Goal: Task Accomplishment & Management: Manage account settings

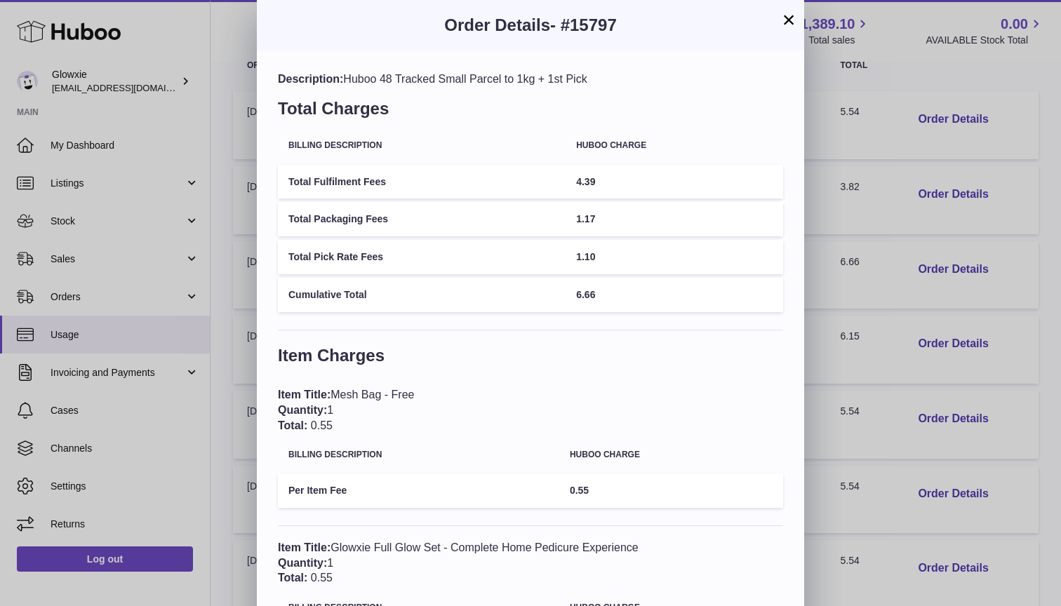
click at [83, 195] on div "× Order Details - #15797 Description: Huboo 48 Tracked Small Parcel to 1kg + 1s…" at bounding box center [530, 371] width 1061 height 743
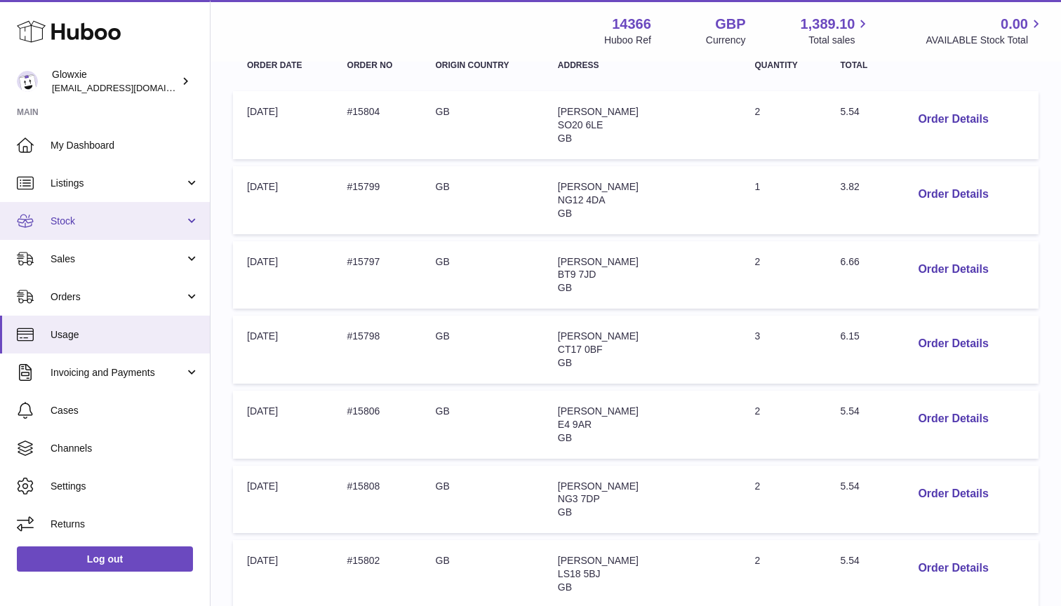
click at [77, 218] on span "Stock" at bounding box center [118, 221] width 134 height 13
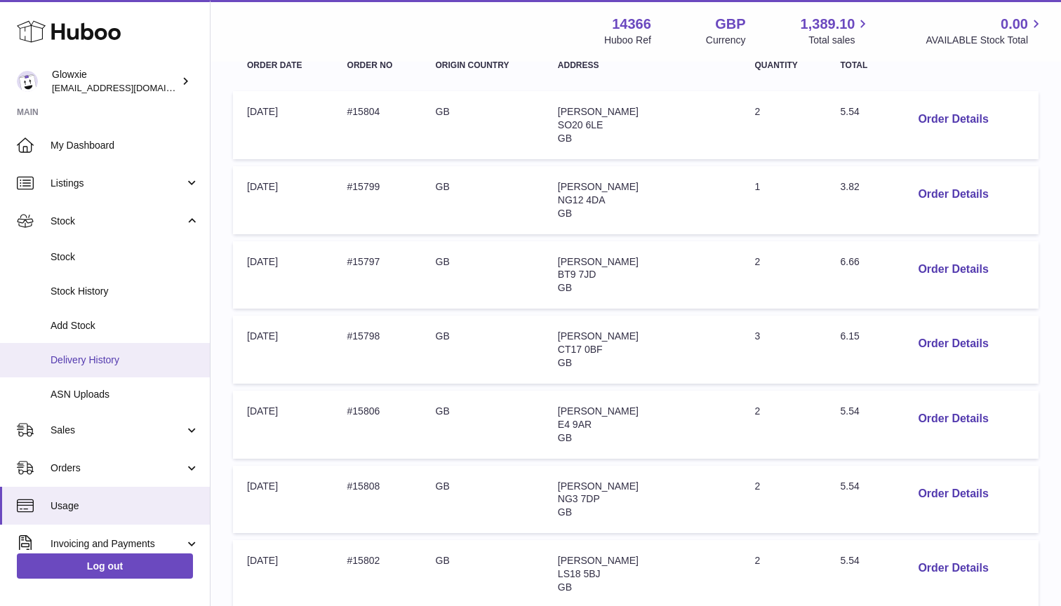
click at [109, 348] on link "Delivery History" at bounding box center [105, 360] width 210 height 34
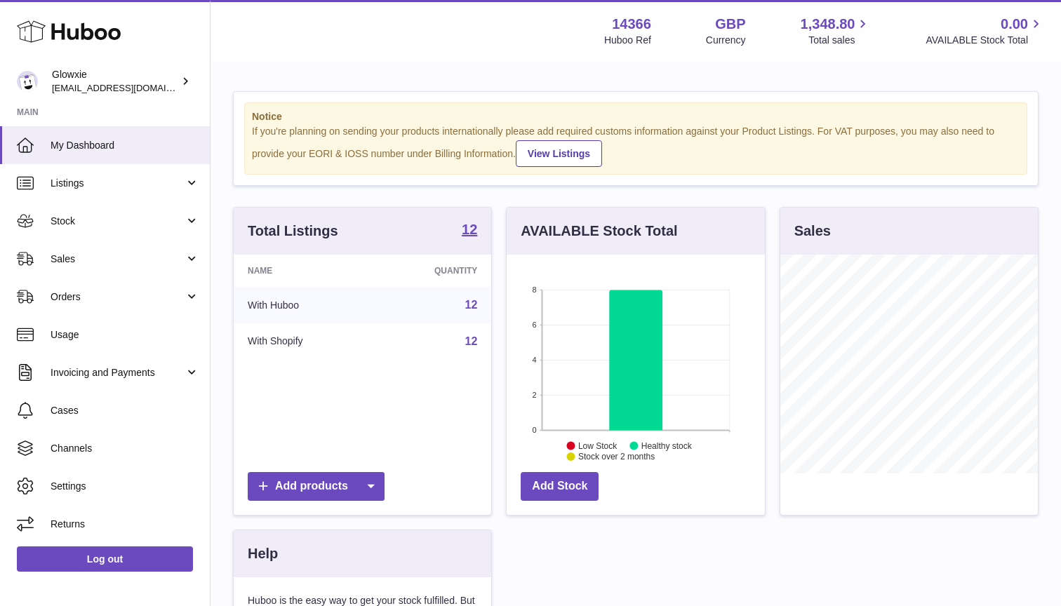
scroll to position [219, 258]
click at [102, 218] on span "Stock" at bounding box center [118, 221] width 134 height 13
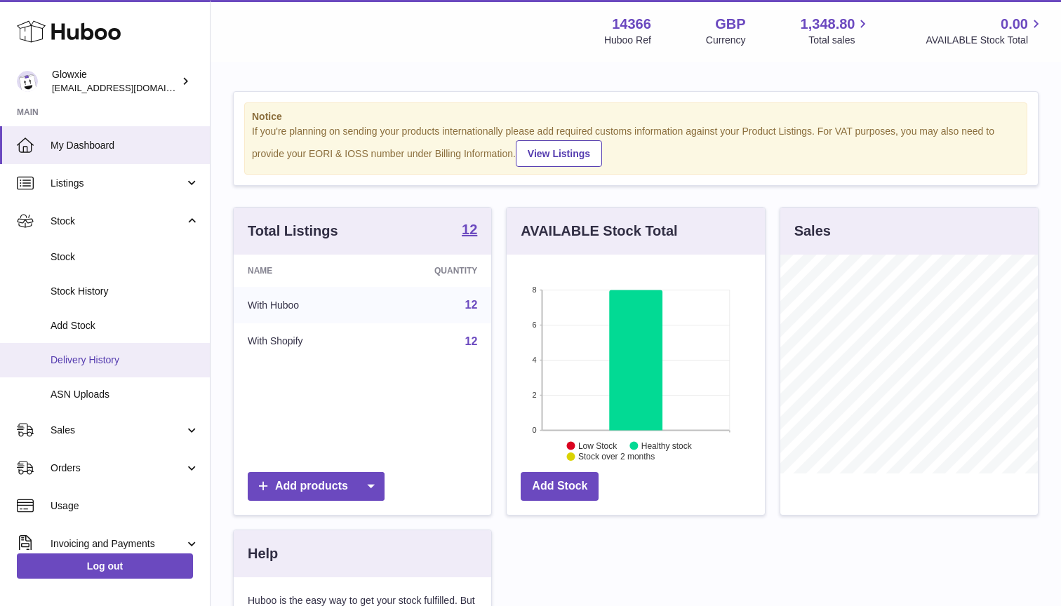
click at [91, 354] on span "Delivery History" at bounding box center [125, 360] width 149 height 13
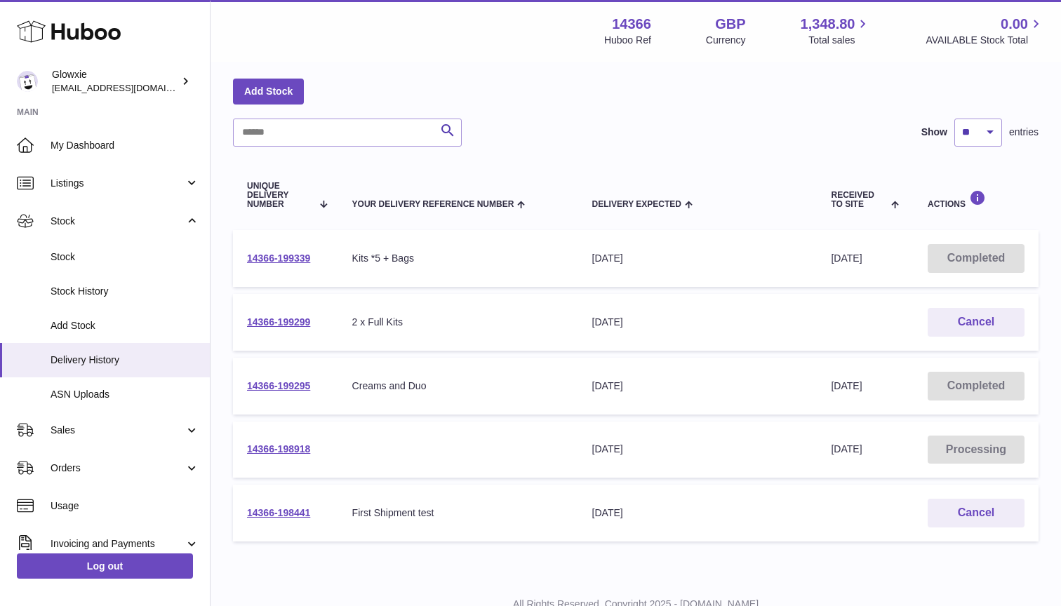
scroll to position [58, 0]
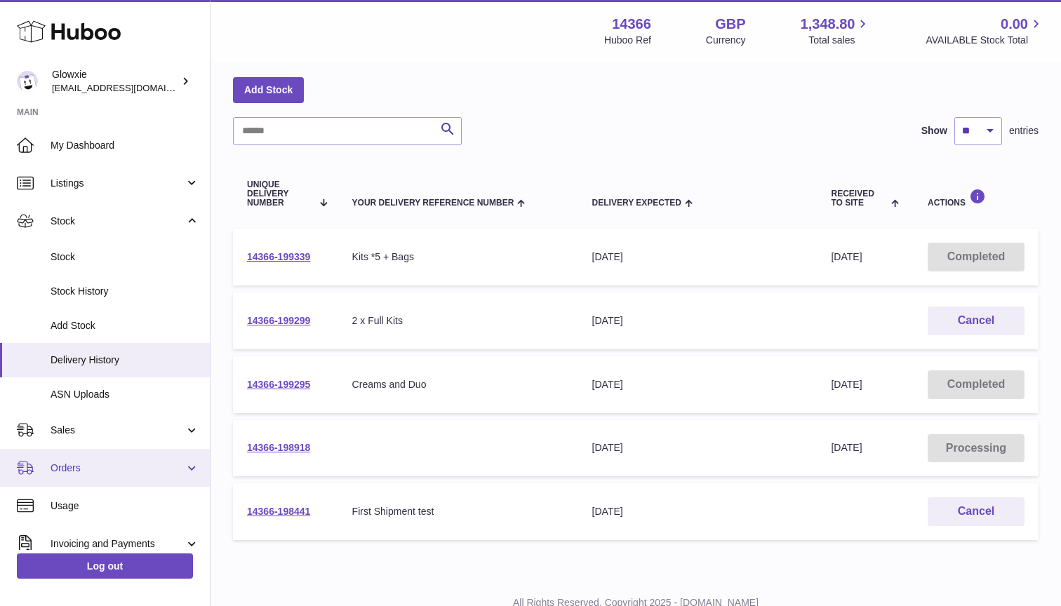
click at [121, 462] on span "Orders" at bounding box center [118, 468] width 134 height 13
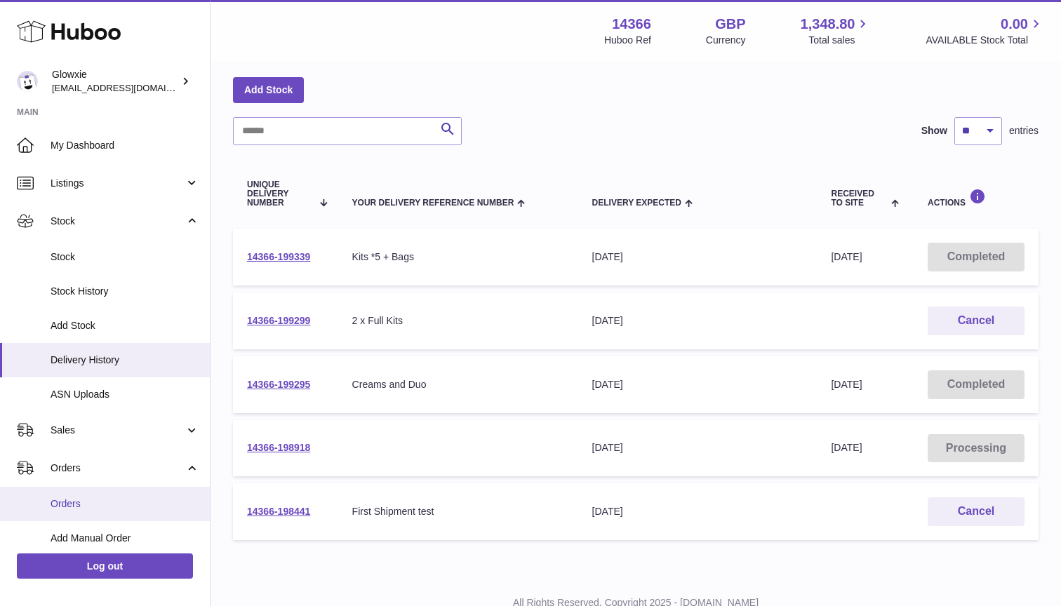
click at [97, 499] on span "Orders" at bounding box center [125, 503] width 149 height 13
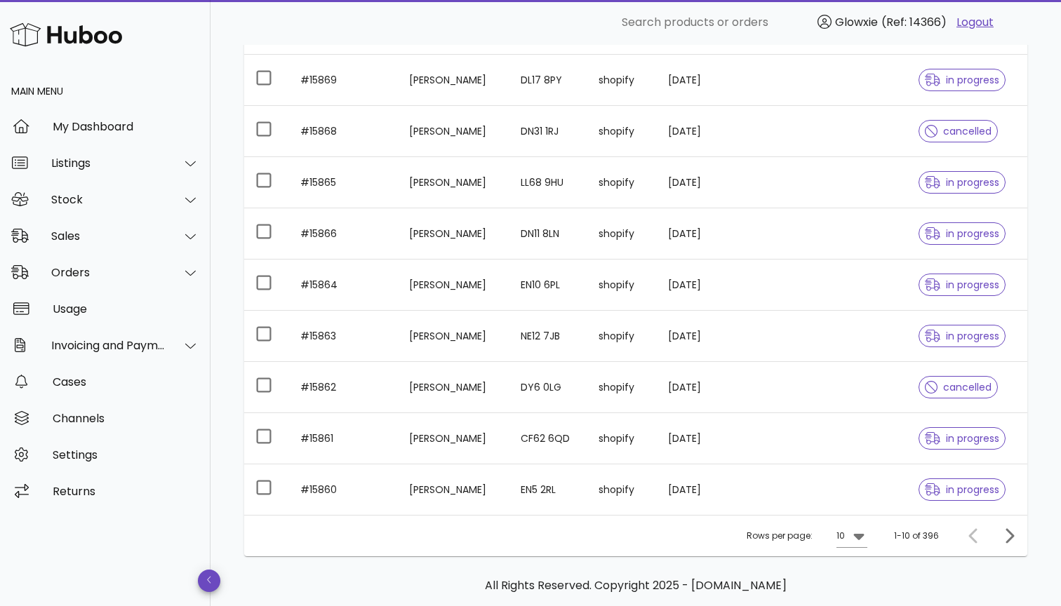
scroll to position [283, 0]
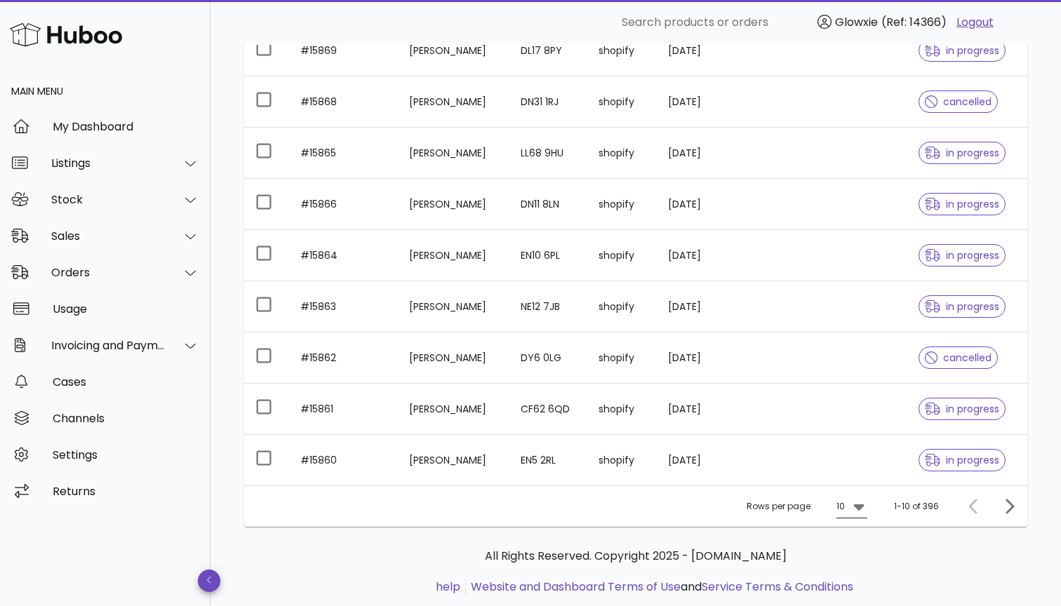
click at [854, 503] on icon at bounding box center [858, 506] width 17 height 17
click at [860, 580] on div "50" at bounding box center [856, 574] width 14 height 13
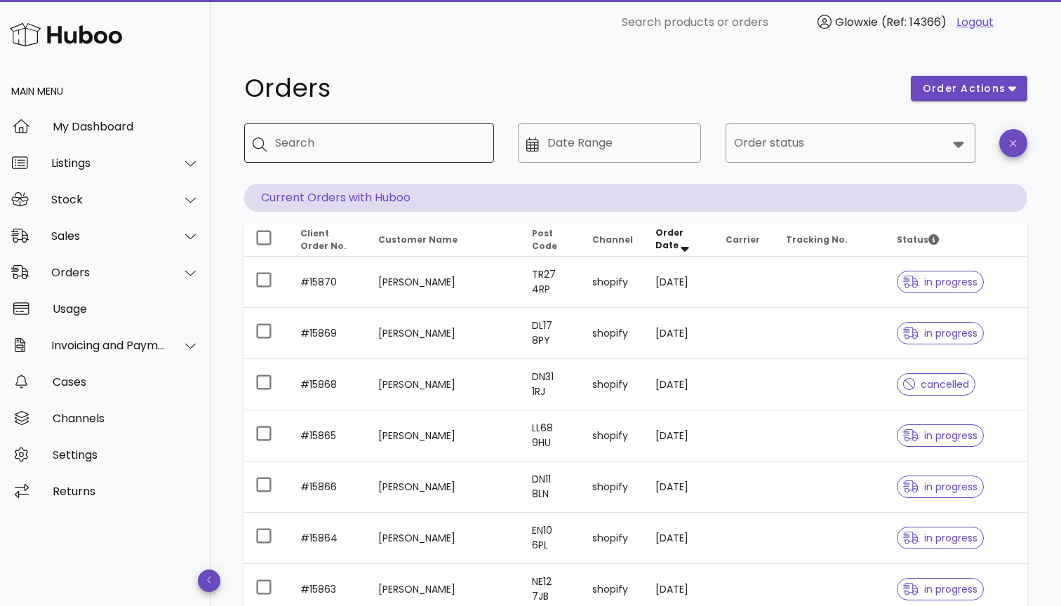
scroll to position [-1, 0]
click at [346, 144] on input "Search" at bounding box center [379, 143] width 208 height 22
type input "*****"
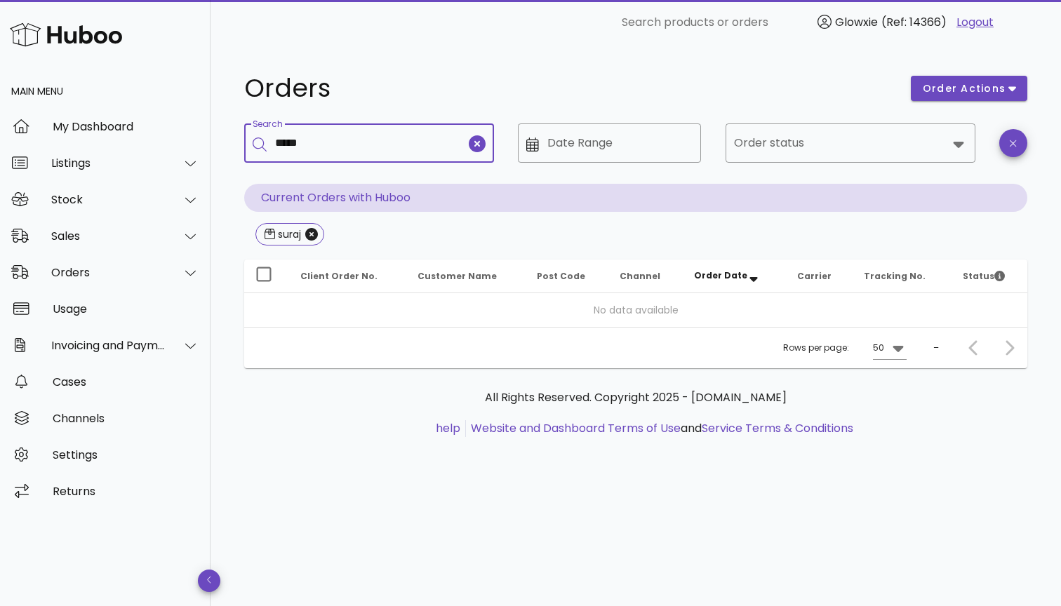
type input "*****"
click at [317, 239] on icon "Close" at bounding box center [311, 234] width 13 height 13
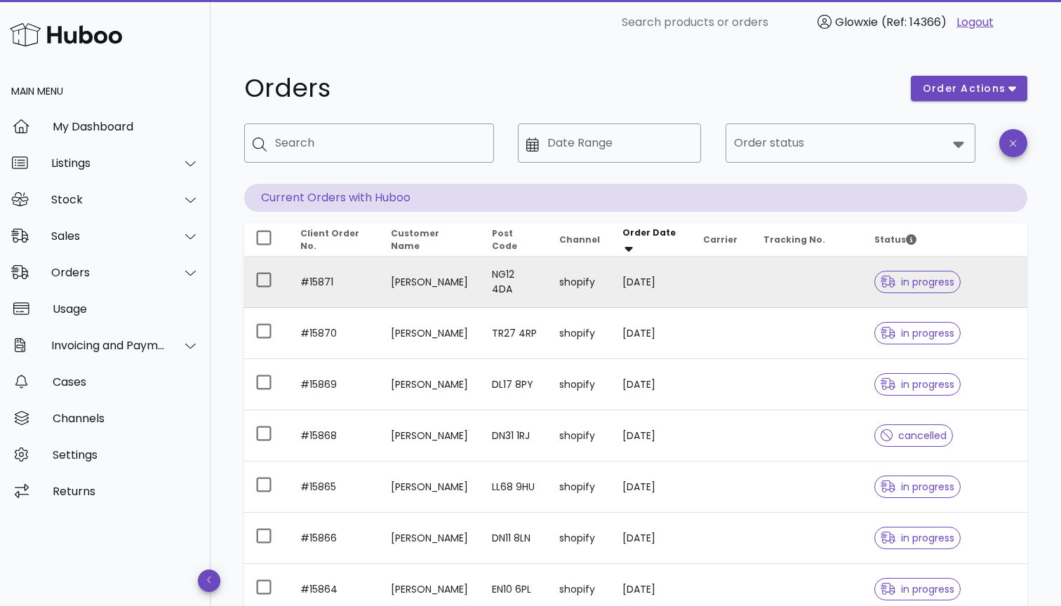
click at [611, 283] on td "shopify" at bounding box center [579, 282] width 63 height 51
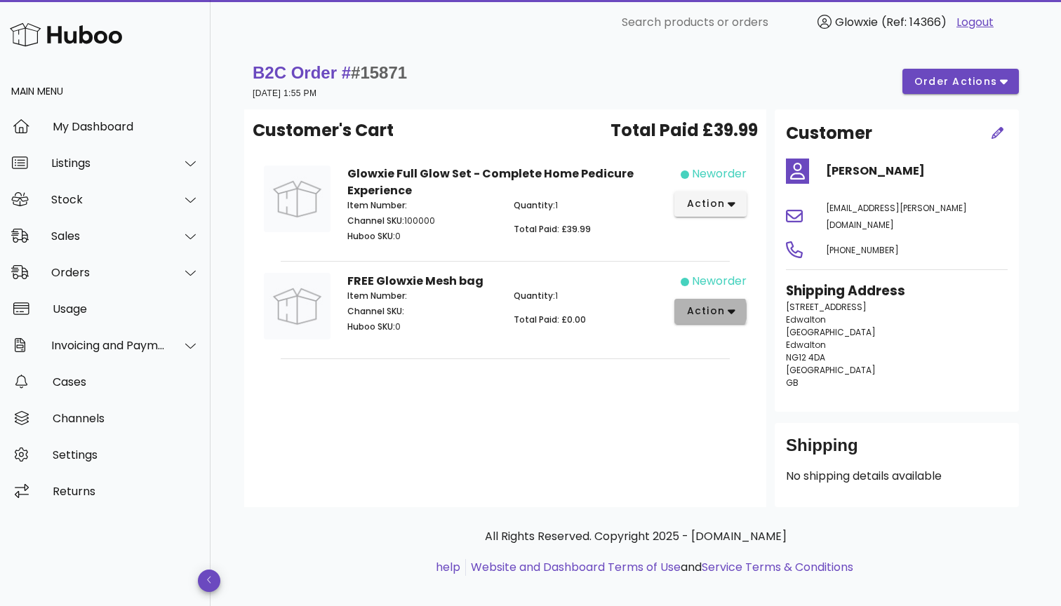
click at [721, 312] on span "action" at bounding box center [705, 311] width 39 height 15
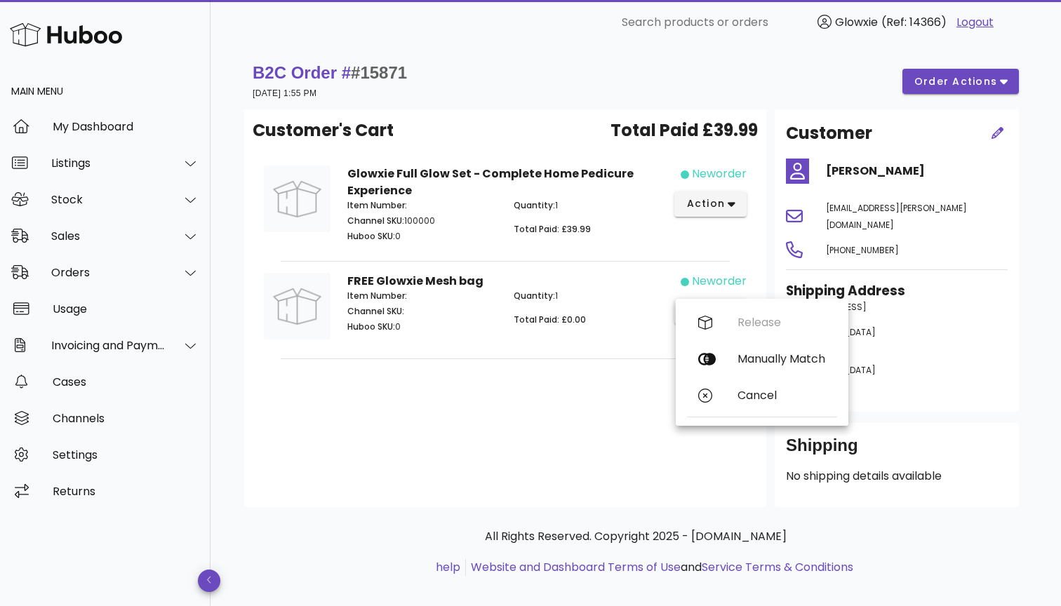
click at [521, 323] on span "Total Paid: £0.00" at bounding box center [550, 320] width 72 height 12
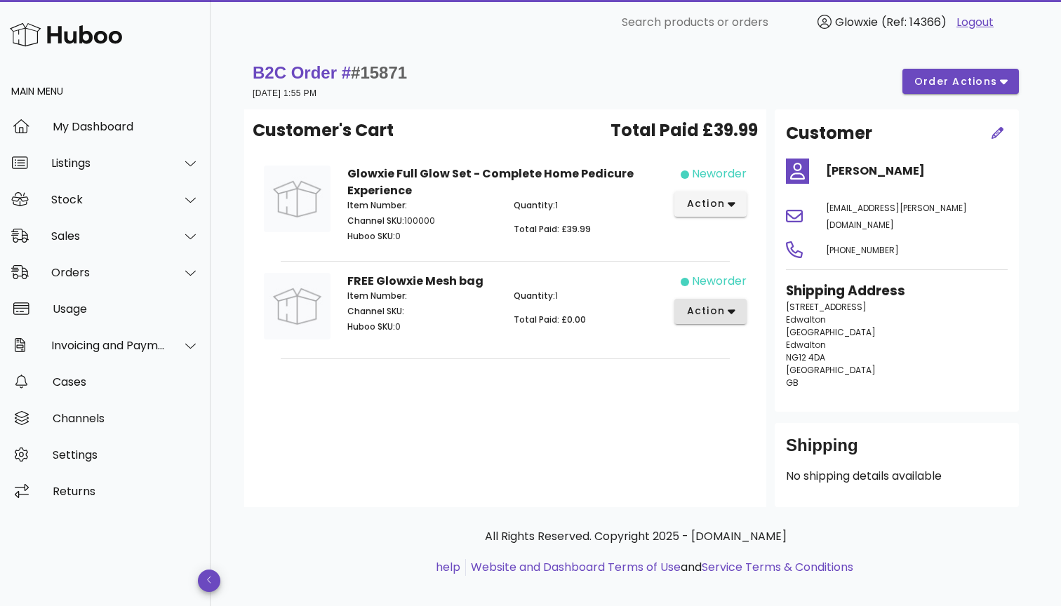
click at [704, 305] on span "action" at bounding box center [705, 311] width 39 height 15
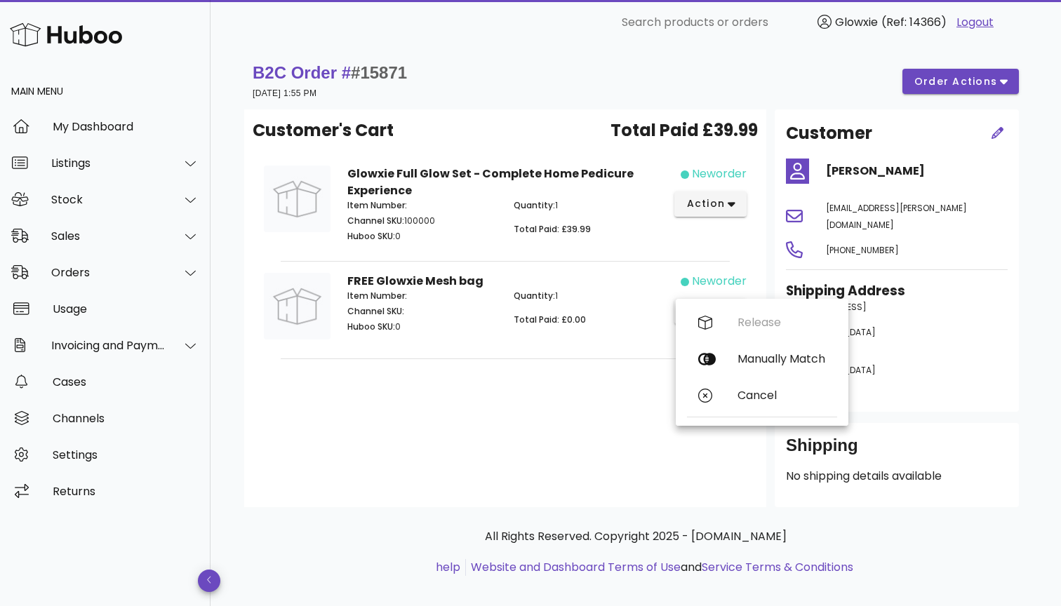
click at [644, 367] on div "Customer's Cart Total Paid £39.99 Glowxie Full Glow Set - Complete Home Pedicur…" at bounding box center [505, 308] width 522 height 398
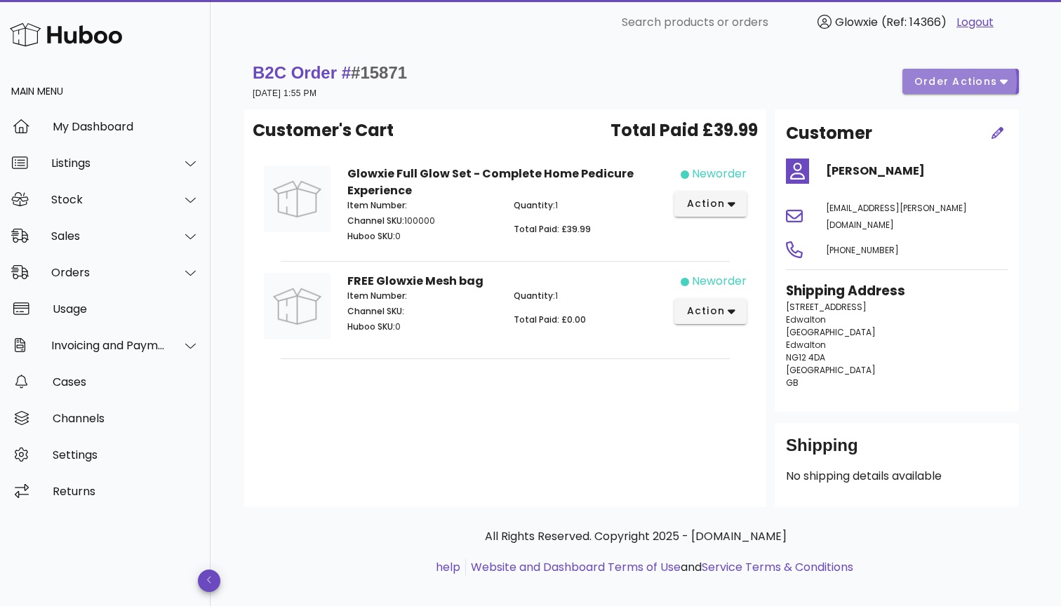
click at [987, 91] on button "order actions" at bounding box center [960, 81] width 116 height 25
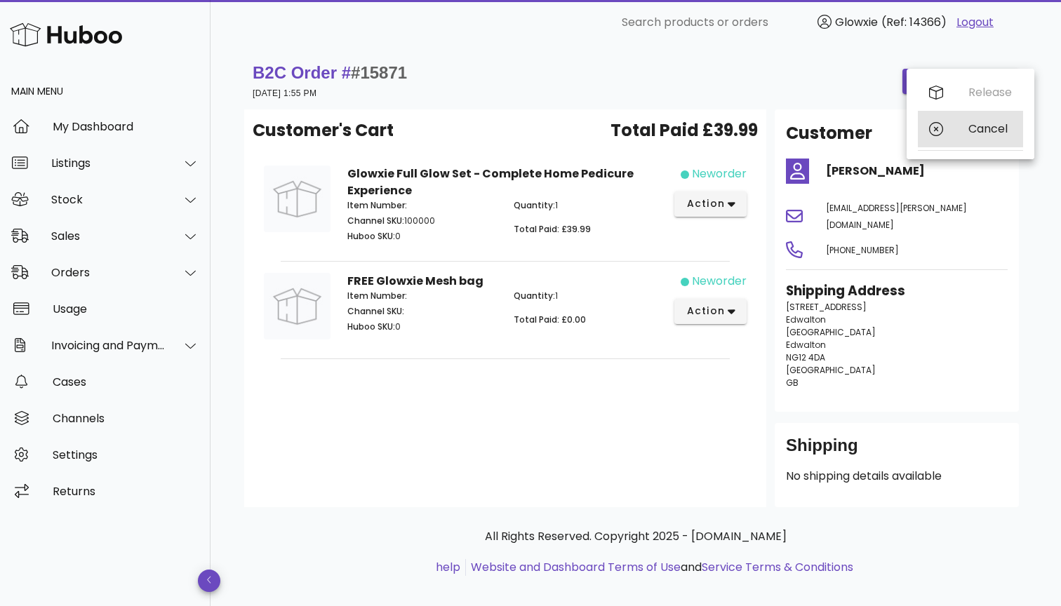
click at [975, 126] on div "Cancel" at bounding box center [990, 128] width 44 height 13
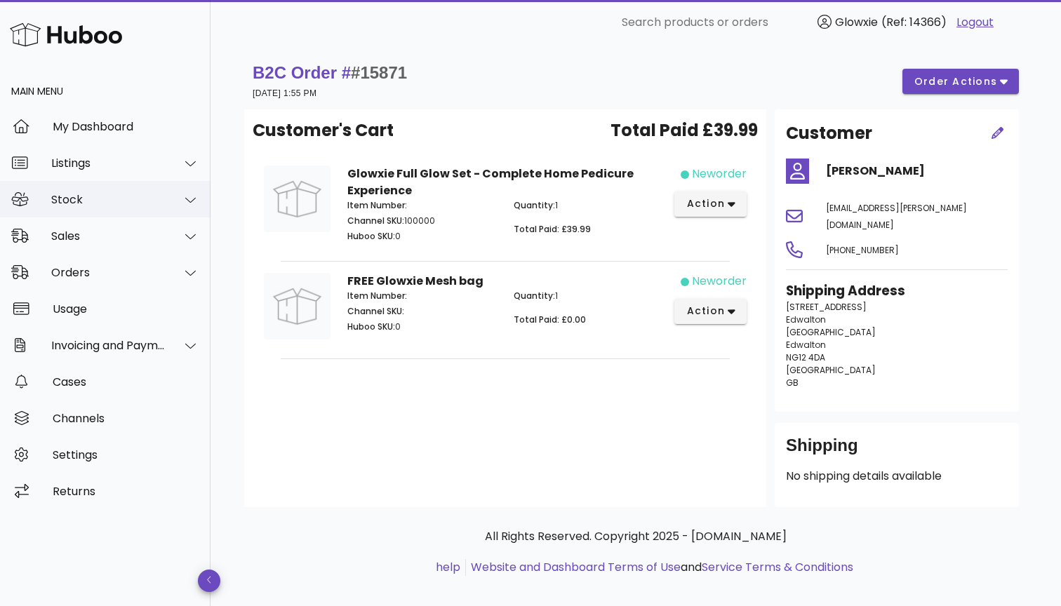
click at [115, 188] on div "Stock" at bounding box center [105, 199] width 210 height 36
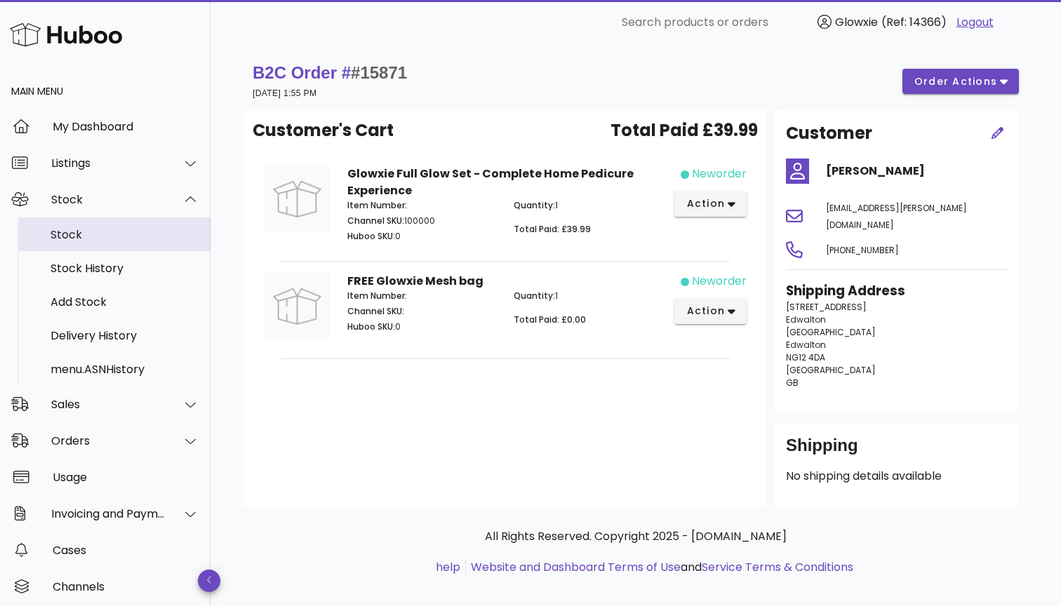
click at [126, 236] on div "Stock" at bounding box center [125, 234] width 149 height 13
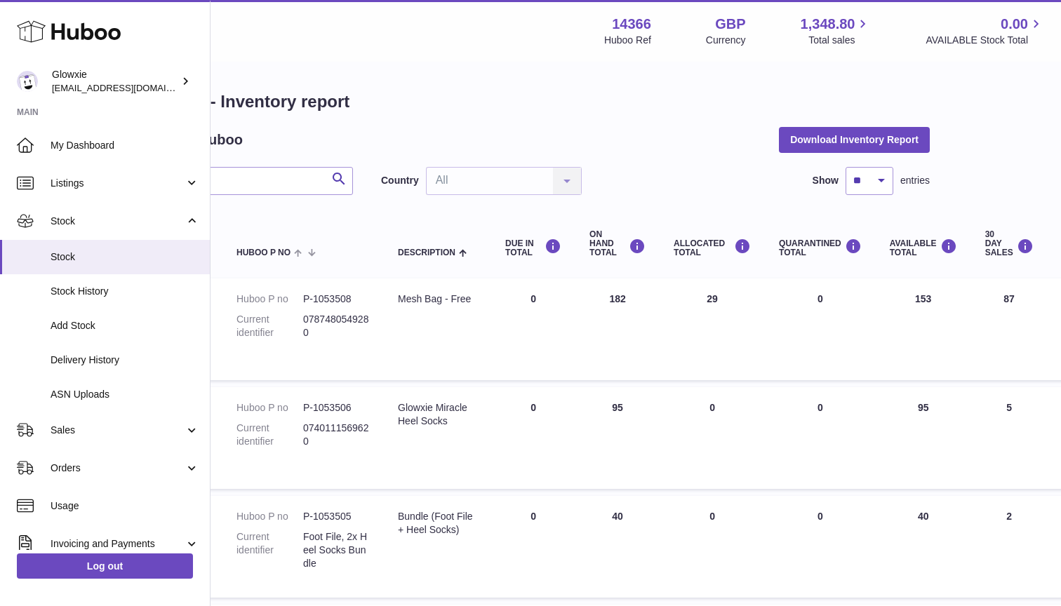
scroll to position [1, 0]
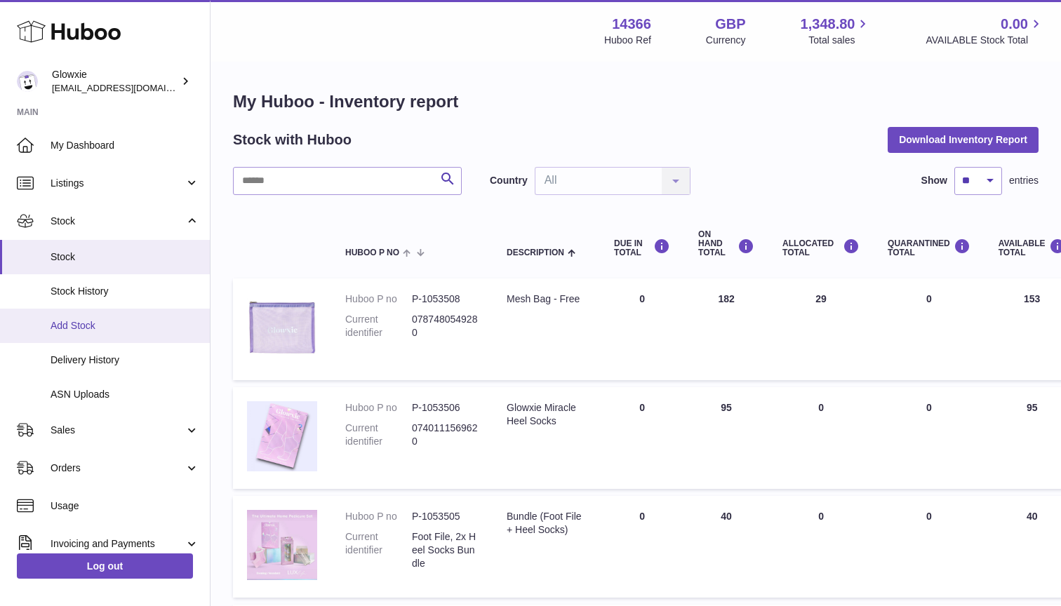
click at [119, 319] on span "Add Stock" at bounding box center [125, 325] width 149 height 13
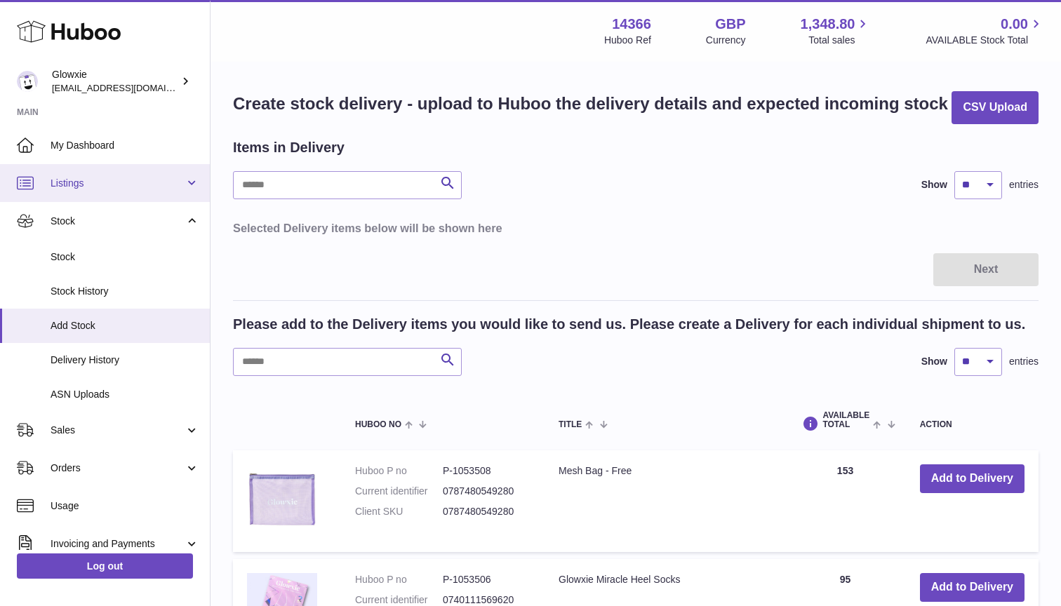
click at [105, 188] on link "Listings" at bounding box center [105, 183] width 210 height 38
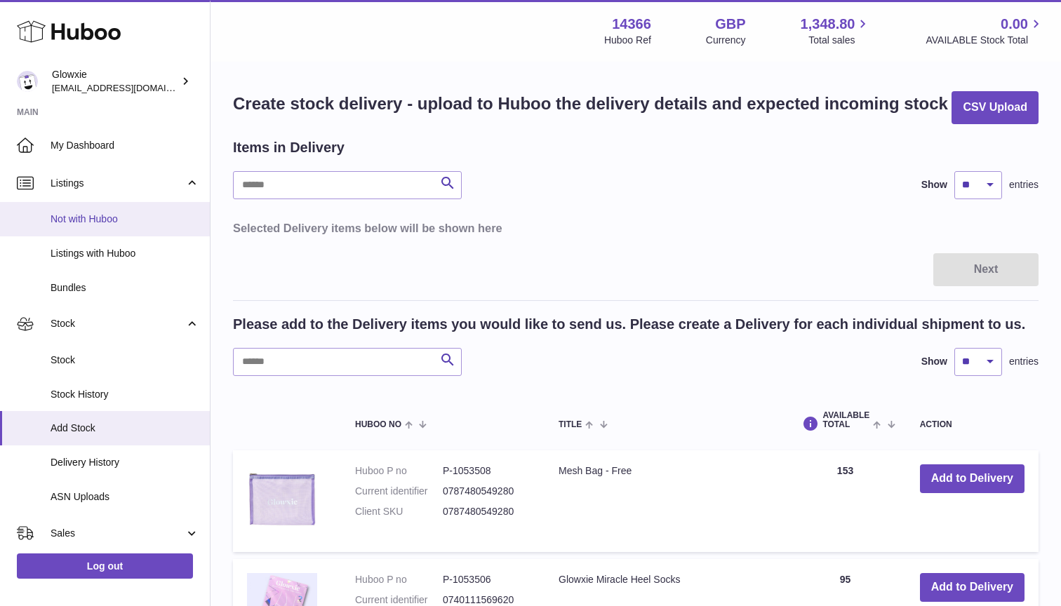
click at [84, 218] on span "Not with Huboo" at bounding box center [125, 219] width 149 height 13
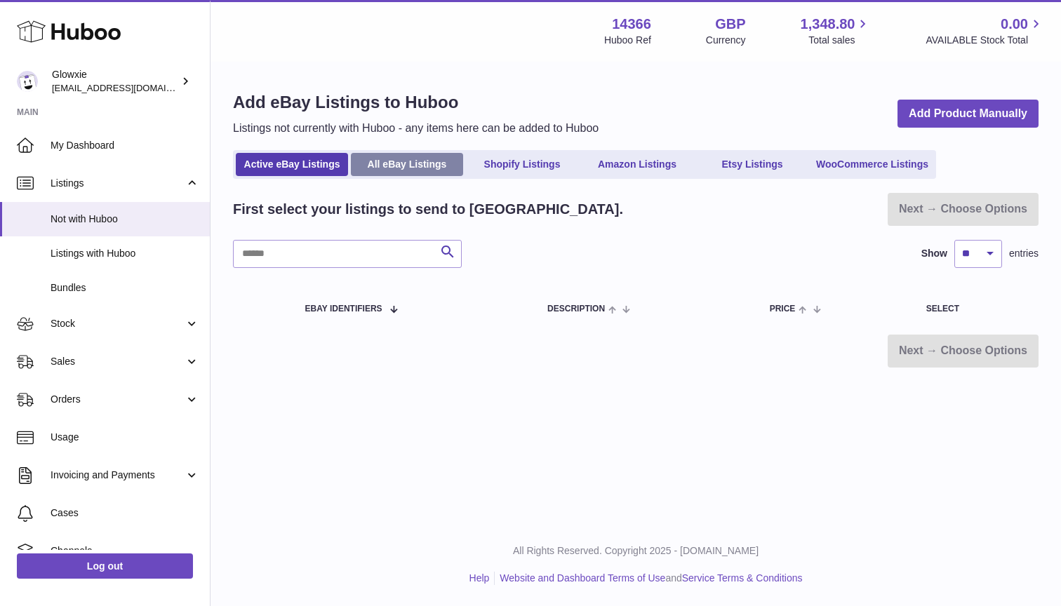
click at [432, 168] on link "All eBay Listings" at bounding box center [407, 164] width 112 height 23
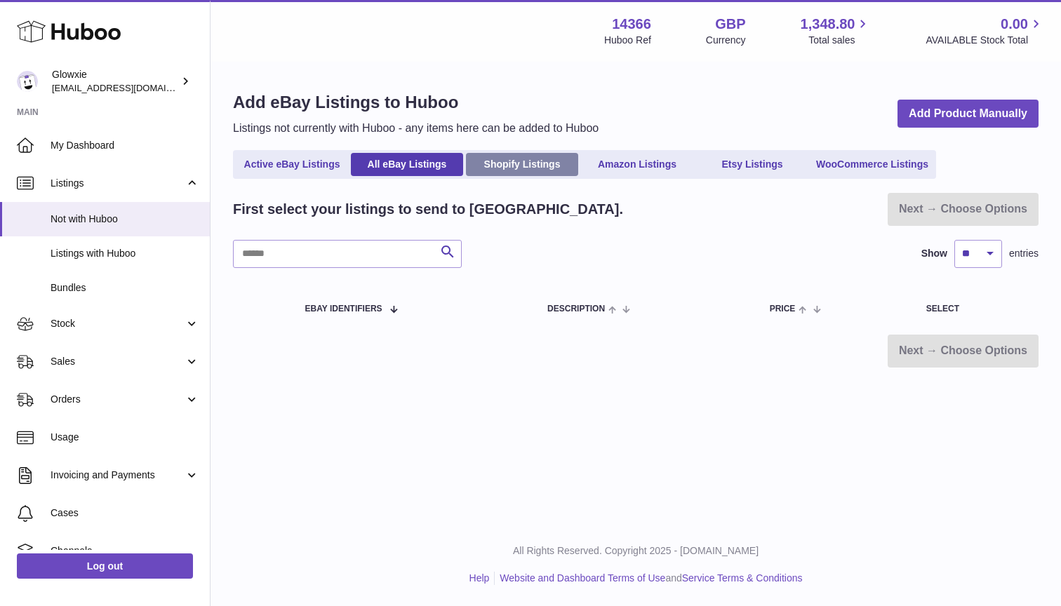
click at [542, 165] on link "Shopify Listings" at bounding box center [522, 164] width 112 height 23
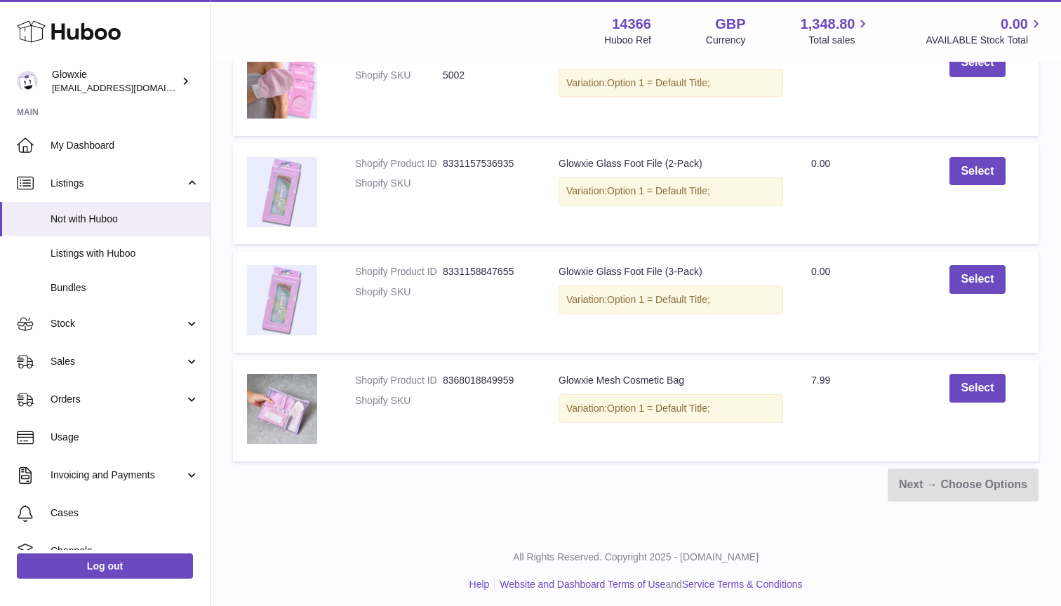
scroll to position [434, 0]
click at [973, 395] on button "Select" at bounding box center [976, 389] width 55 height 29
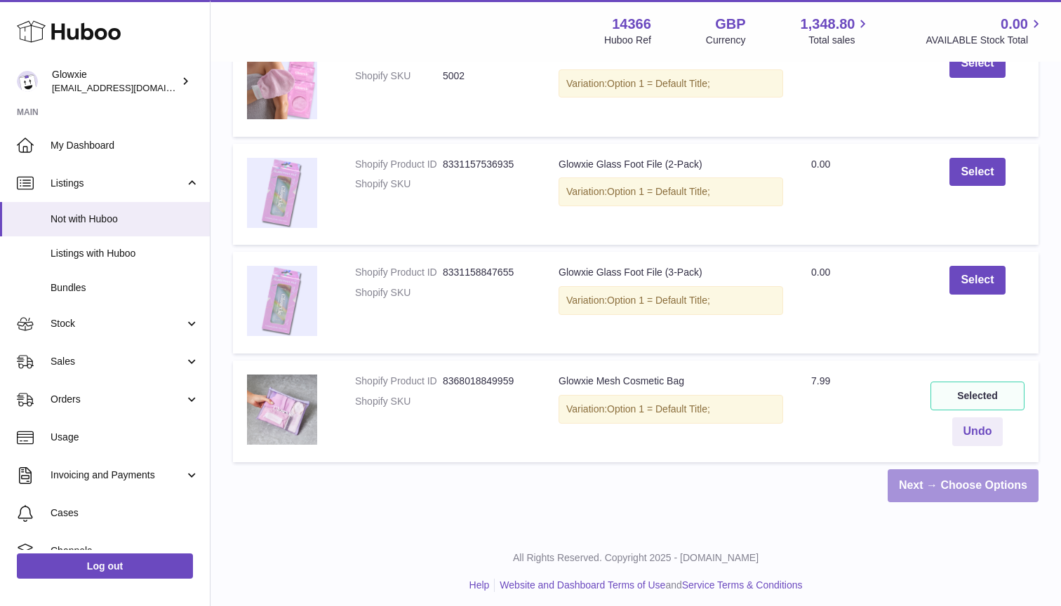
click at [969, 486] on link "Next → Choose Options" at bounding box center [963, 485] width 151 height 33
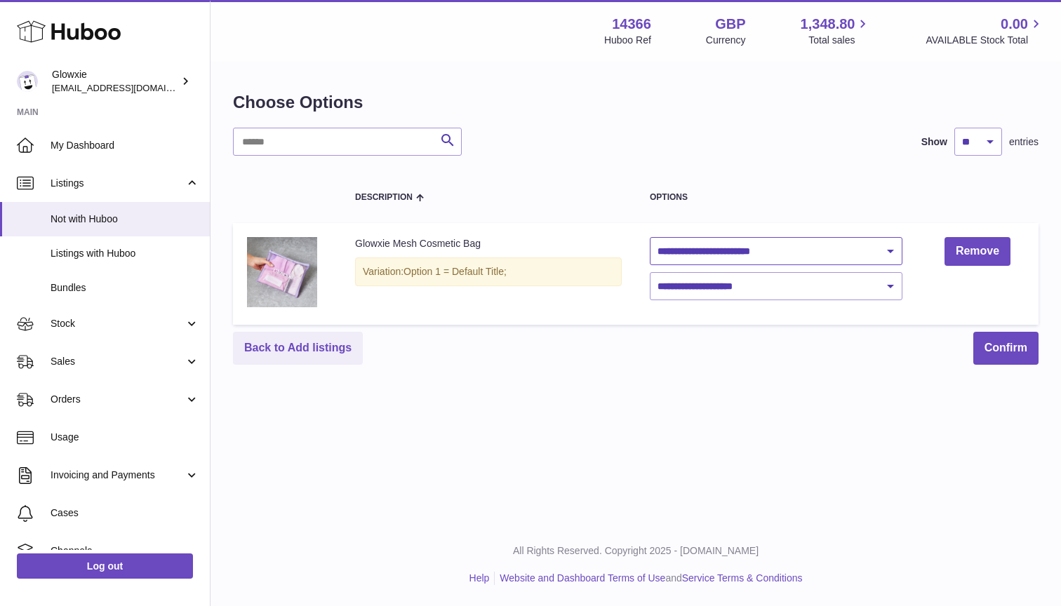
select select "**********"
click at [1009, 340] on button "Confirm" at bounding box center [1005, 348] width 65 height 33
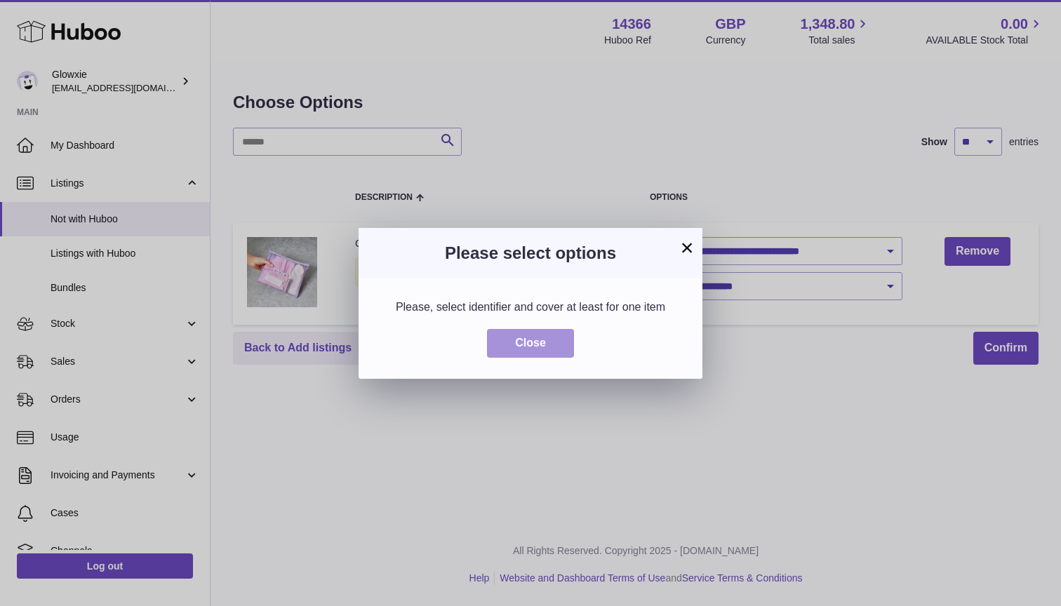
click at [558, 339] on button "Close" at bounding box center [530, 343] width 87 height 29
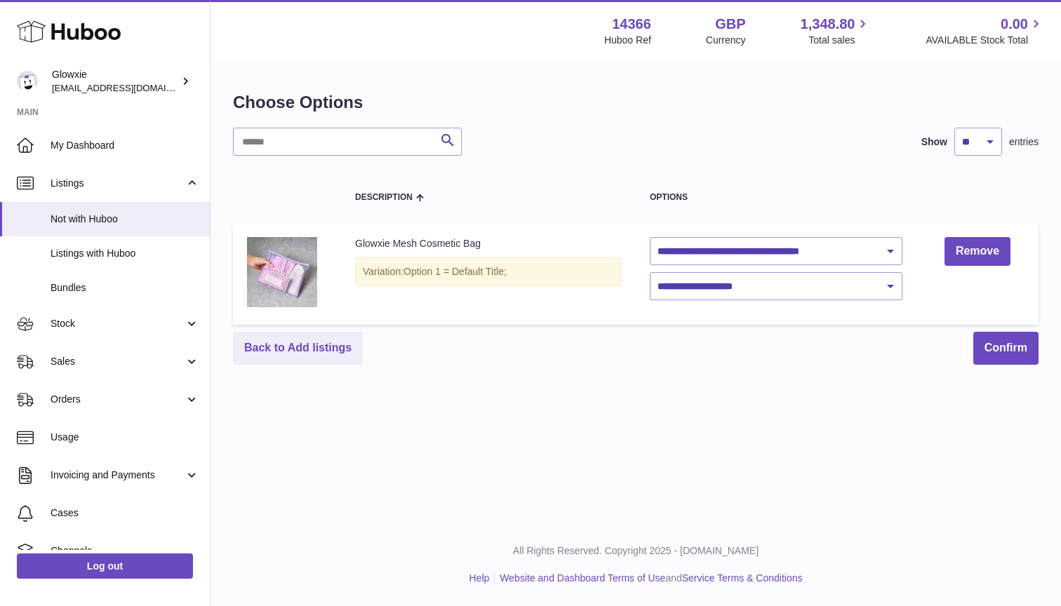
click at [454, 269] on span "Option 1 = Default Title;" at bounding box center [454, 271] width 103 height 11
click at [993, 337] on button "Confirm" at bounding box center [1005, 348] width 65 height 33
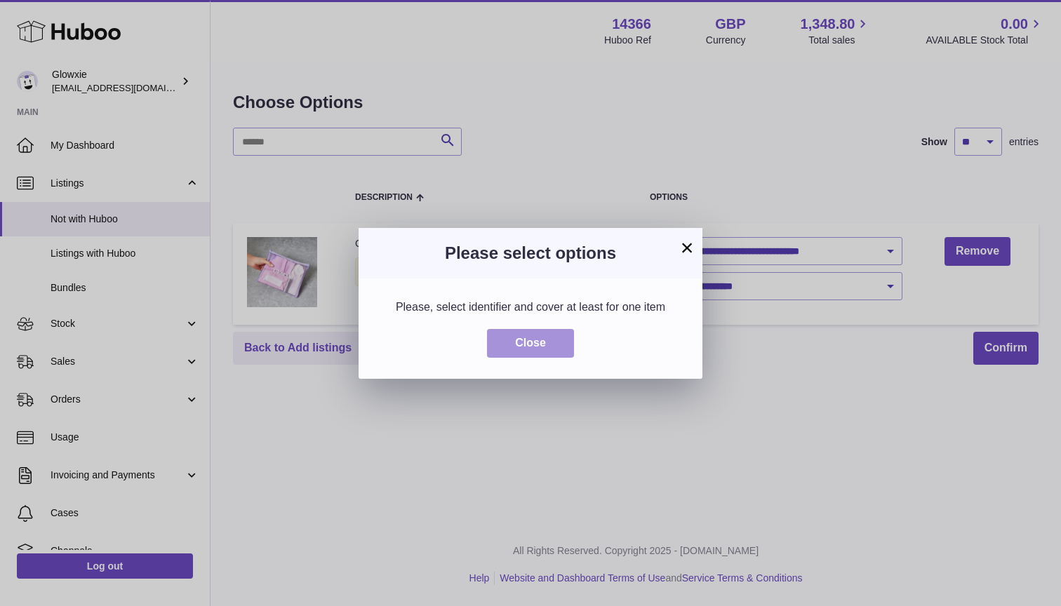
click at [561, 340] on button "Close" at bounding box center [530, 343] width 87 height 29
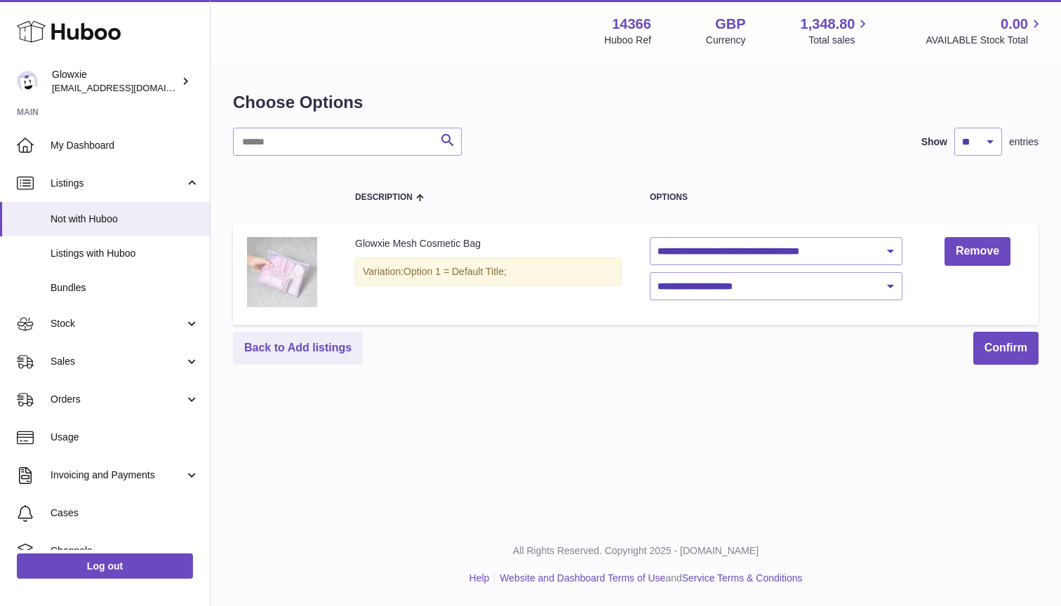
click at [263, 286] on img at bounding box center [282, 272] width 70 height 70
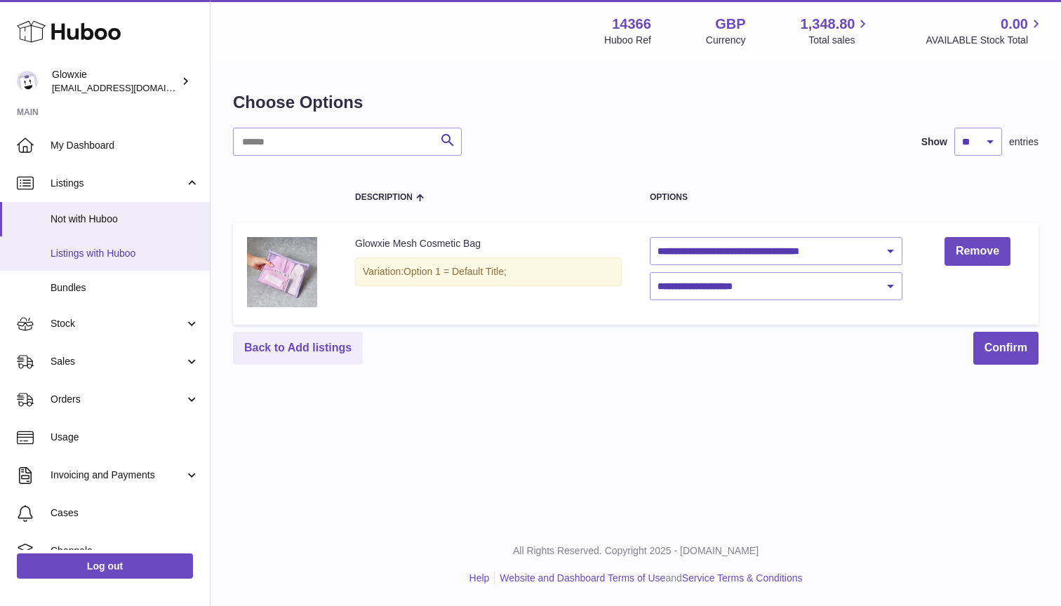
click at [122, 252] on span "Listings with Huboo" at bounding box center [125, 253] width 149 height 13
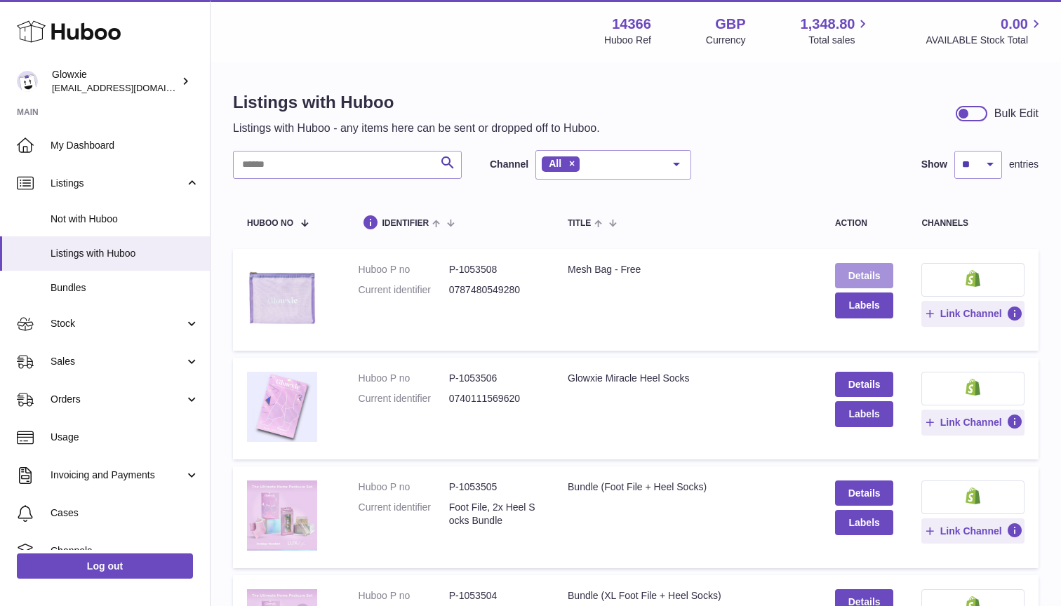
click at [871, 274] on link "Details" at bounding box center [864, 275] width 59 height 25
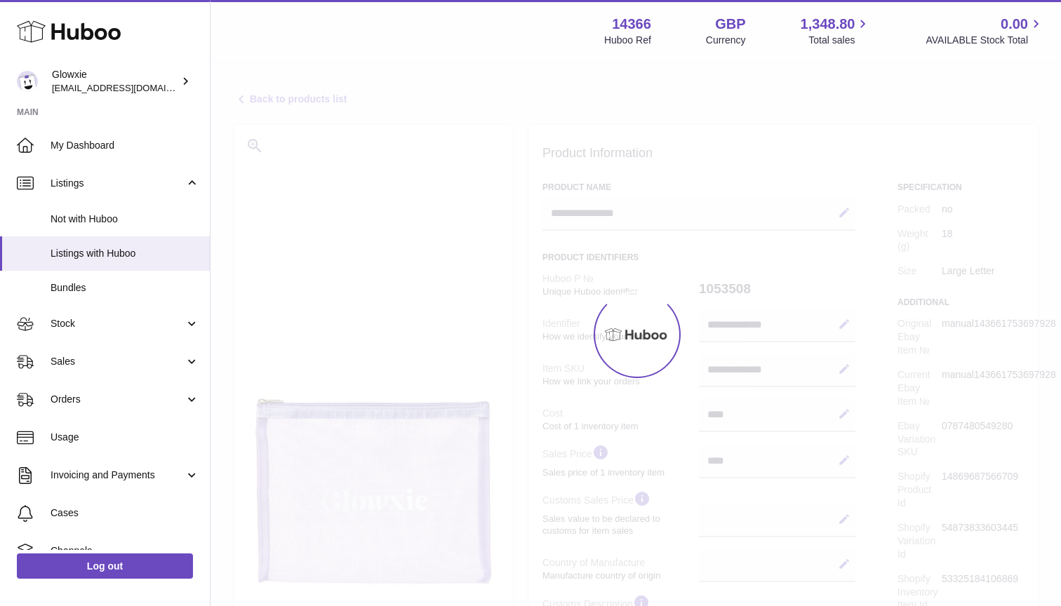
select select
select select "****"
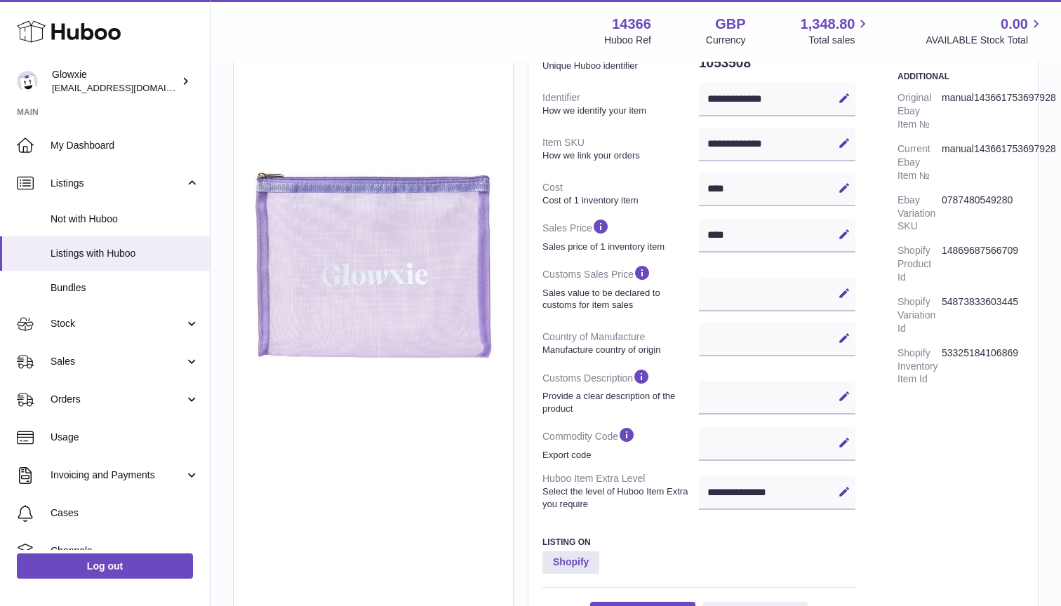
scroll to position [249, 0]
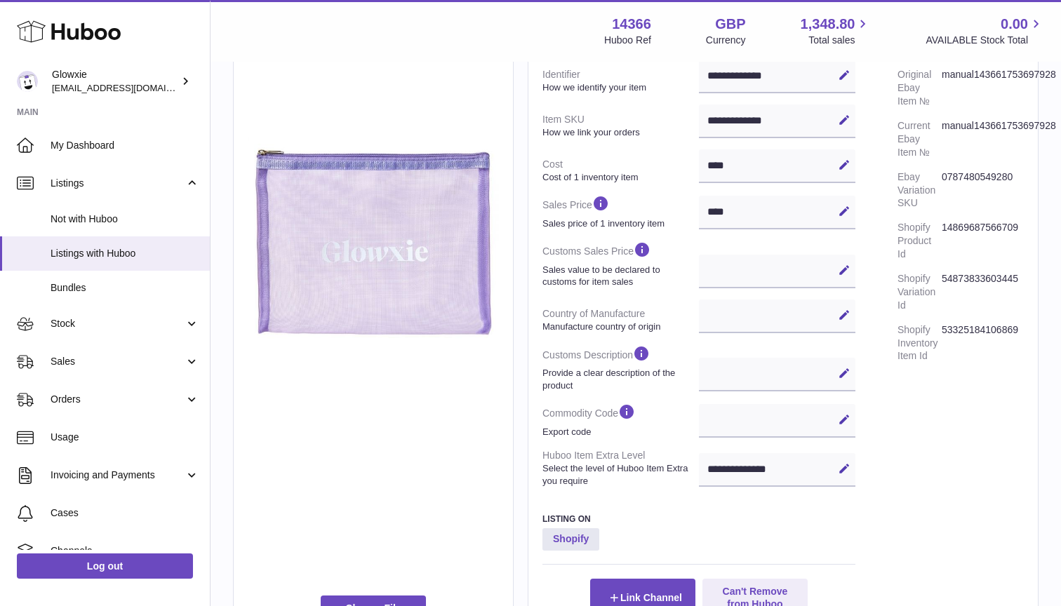
click at [768, 459] on div "**********" at bounding box center [777, 470] width 156 height 34
click at [842, 464] on icon at bounding box center [844, 468] width 13 height 13
click at [783, 419] on div "Edit Cancel Save" at bounding box center [777, 421] width 156 height 34
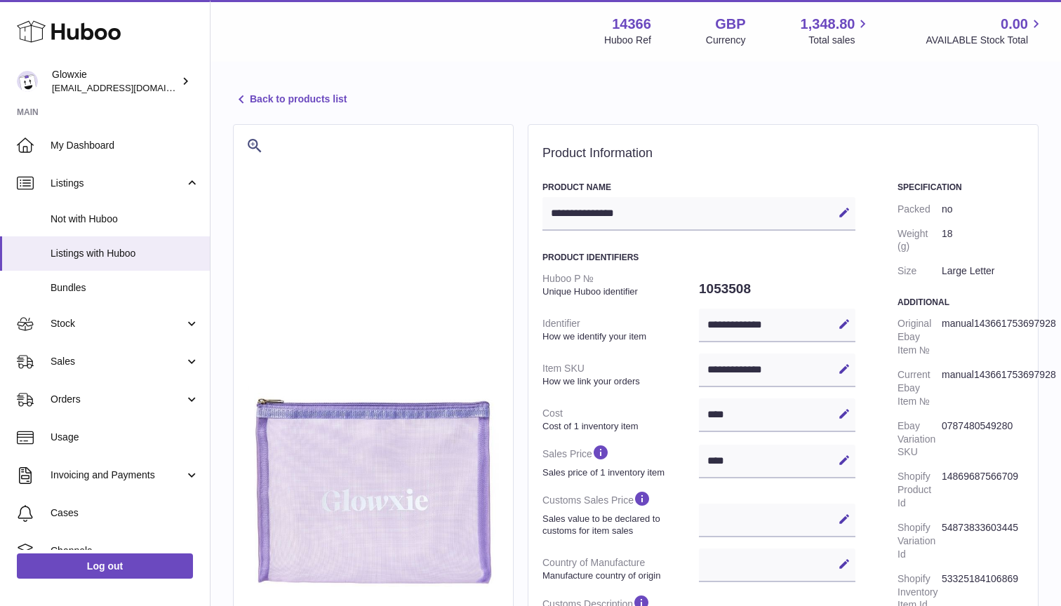
scroll to position [0, 0]
click at [124, 1] on div "Huboo Glowxie suraj@glowxie.com Main My Dashboard Listings Not with Huboo Listi…" at bounding box center [105, 303] width 210 height 606
click at [99, 395] on span "Orders" at bounding box center [118, 399] width 134 height 13
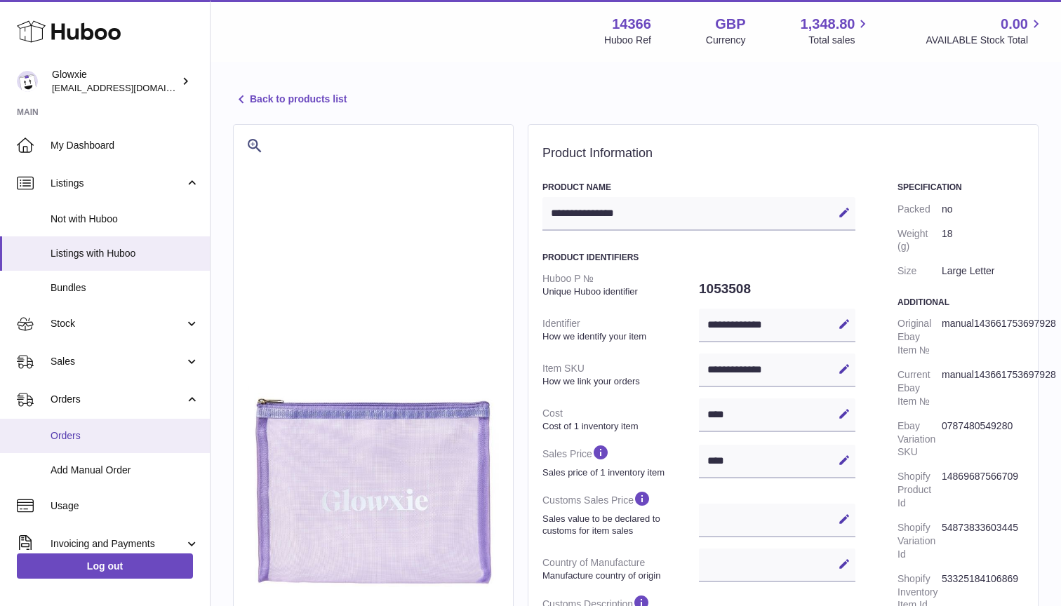
click at [100, 436] on span "Orders" at bounding box center [125, 435] width 149 height 13
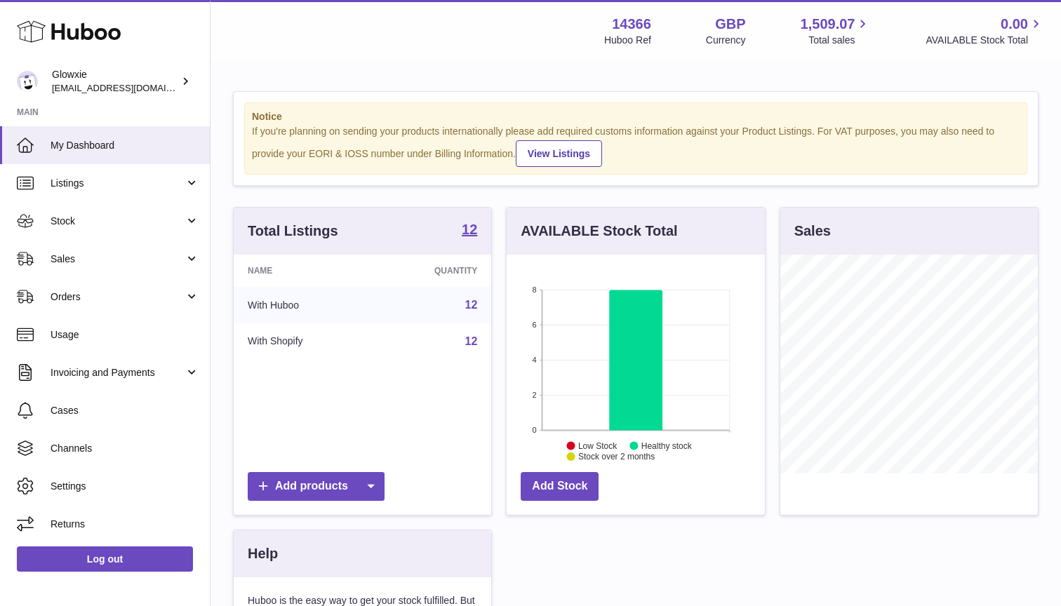
scroll to position [219, 258]
